Goal: Task Accomplishment & Management: Use online tool/utility

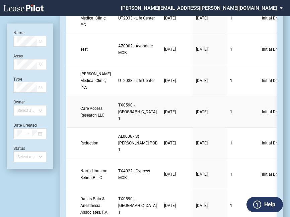
click at [98, 111] on link "Care Access Research LLC" at bounding box center [95, 111] width 31 height 13
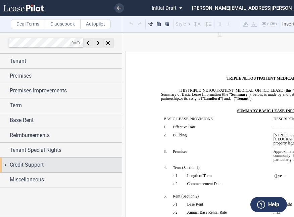
click at [31, 164] on span "Credit Support" at bounding box center [27, 165] width 34 height 8
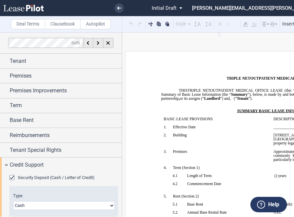
scroll to position [62, 0]
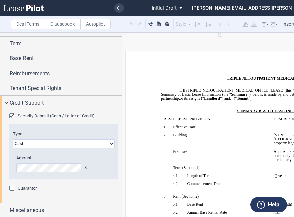
click at [15, 166] on div "Amount $" at bounding box center [59, 167] width 93 height 24
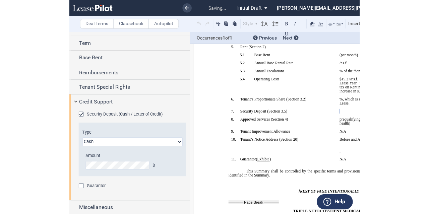
scroll to position [167, 0]
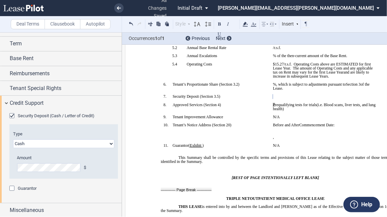
click at [293, 111] on span "(i.e. Blood scans, liver tests, and lung health)" at bounding box center [325, 107] width 104 height 8
click at [284, 111] on p "﻿P requalifying tests for trials (i.e. blood scans, liver tests, and lung healt…" at bounding box center [325, 107] width 104 height 8
click at [282, 111] on p "﻿P requalifying tests for trials (i.e. blood scans, liver tests, and lung healt…" at bounding box center [325, 107] width 104 height 8
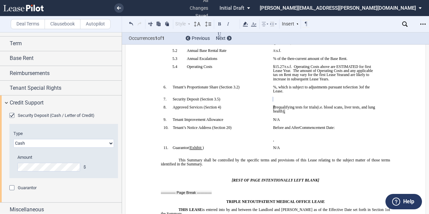
click at [287, 118] on p "﻿" at bounding box center [325, 116] width 104 height 4
drag, startPoint x: 284, startPoint y: 125, endPoint x: 276, endPoint y: 125, distance: 7.7
click at [276, 113] on p "﻿P requalifying tests for trials (i.e. blood scans, liver tests, and lung healt…" at bounding box center [325, 109] width 104 height 8
click at [247, 22] on icon at bounding box center [245, 24] width 8 height 8
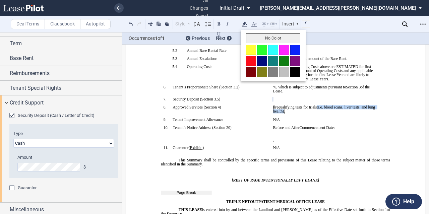
click at [264, 36] on button "No Color" at bounding box center [273, 38] width 54 height 10
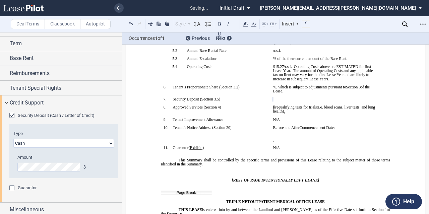
click at [293, 101] on p "﻿ ﻿ ﻿ ﻿" at bounding box center [325, 99] width 104 height 4
click at [293, 113] on p "﻿P requalifying tests for trials (i.e. blood scans, liver tests, and lung healt…" at bounding box center [325, 109] width 104 height 8
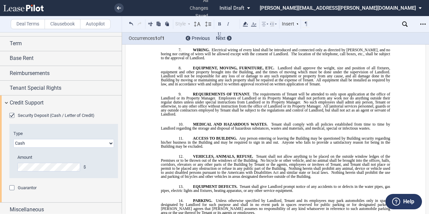
scroll to position [6384, 0]
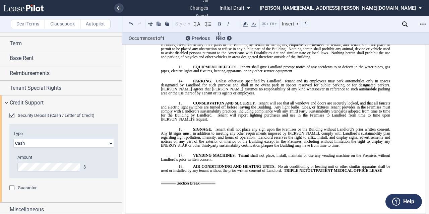
scroll to position [6955, 0]
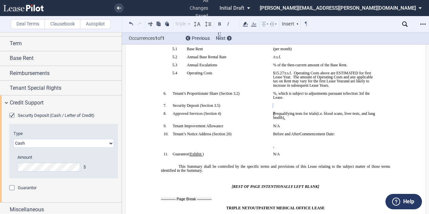
scroll to position [161, 0]
click at [203, 156] on span ")" at bounding box center [203, 154] width 1 height 4
click at [293, 156] on p "N/A" at bounding box center [325, 154] width 104 height 4
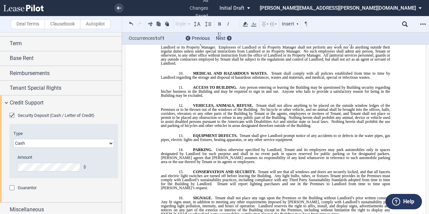
scroll to position [6435, 0]
drag, startPoint x: 256, startPoint y: 147, endPoint x: 163, endPoint y: 84, distance: 112.0
drag, startPoint x: 270, startPoint y: 68, endPoint x: 234, endPoint y: 68, distance: 35.2
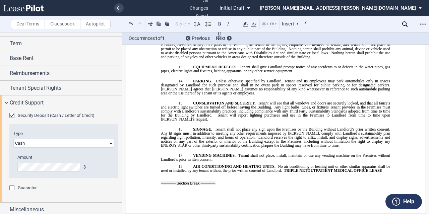
scroll to position [6955, 0]
click at [11, 186] on div "Guarantor" at bounding box center [12, 188] width 7 height 7
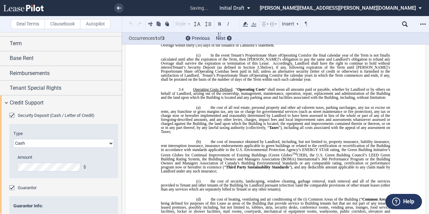
scroll to position [236, 0]
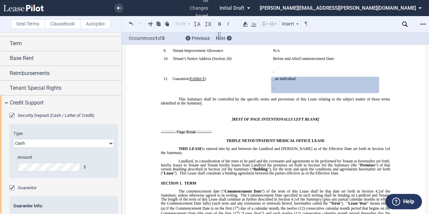
click at [11, 186] on div "Guarantor" at bounding box center [12, 188] width 7 height 7
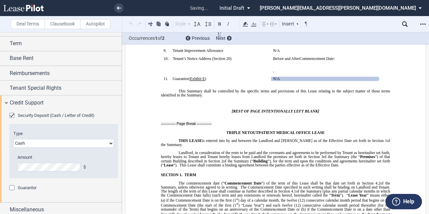
click at [226, 109] on p "﻿" at bounding box center [275, 107] width 229 height 4
click at [293, 89] on p "﻿" at bounding box center [275, 87] width 229 height 4
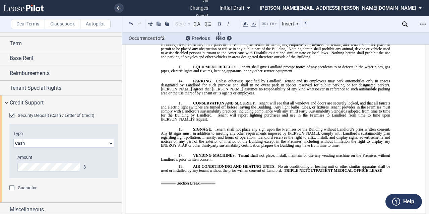
scroll to position [6945, 0]
click at [293, 25] on icon "Open Lease options menu" at bounding box center [423, 23] width 5 height 5
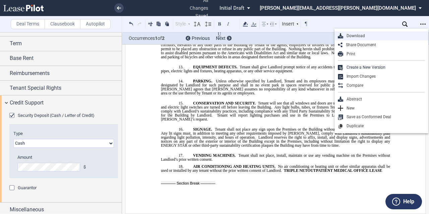
click at [293, 36] on div "Download" at bounding box center [384, 36] width 82 height 6
